Goal: Transaction & Acquisition: Purchase product/service

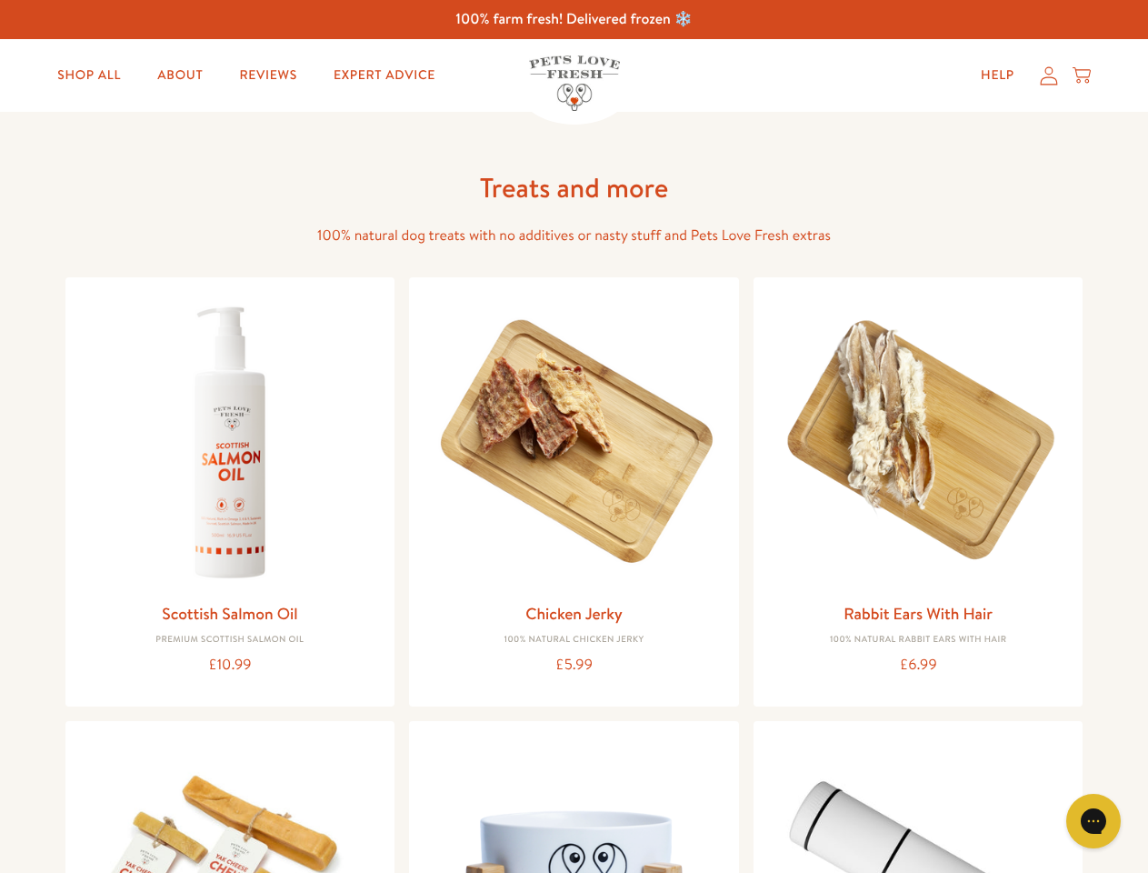
click at [1094, 821] on icon "Gorgias live chat" at bounding box center [1093, 820] width 17 height 17
